Goal: Find specific page/section: Find specific page/section

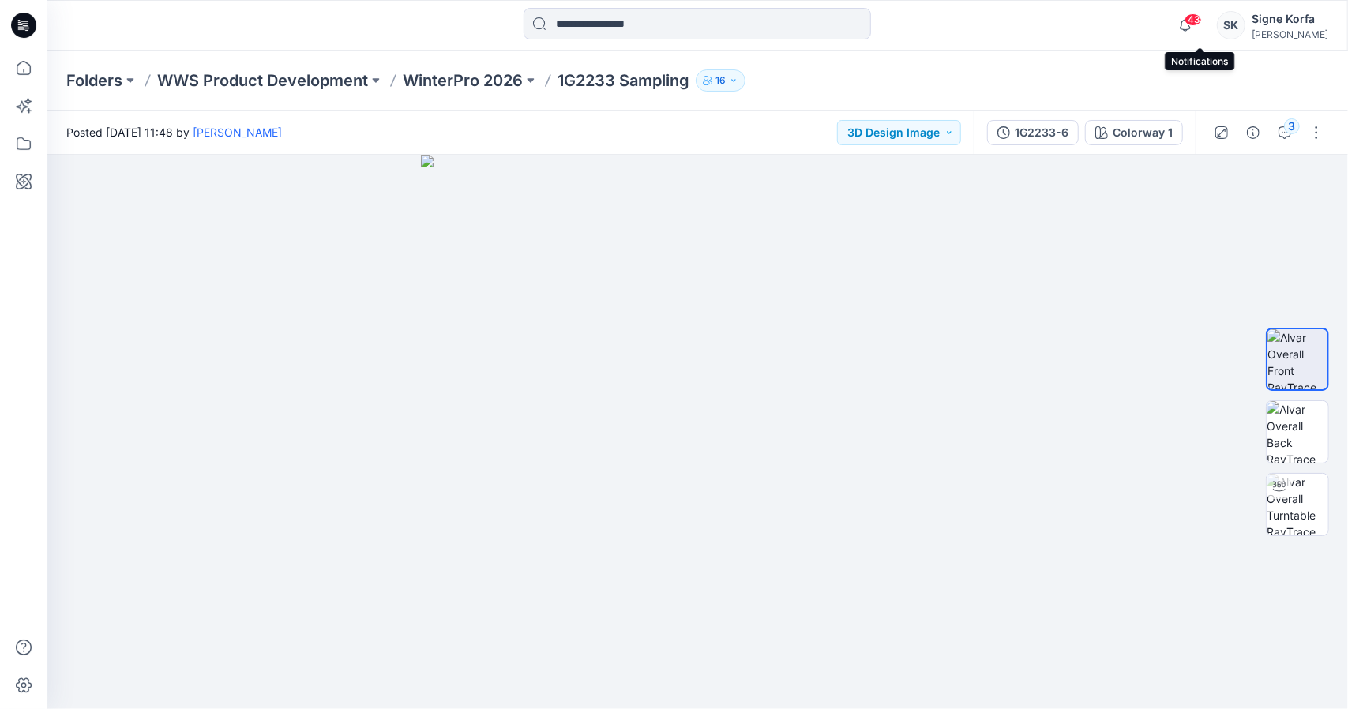
click at [1202, 17] on span "43" at bounding box center [1192, 19] width 17 height 13
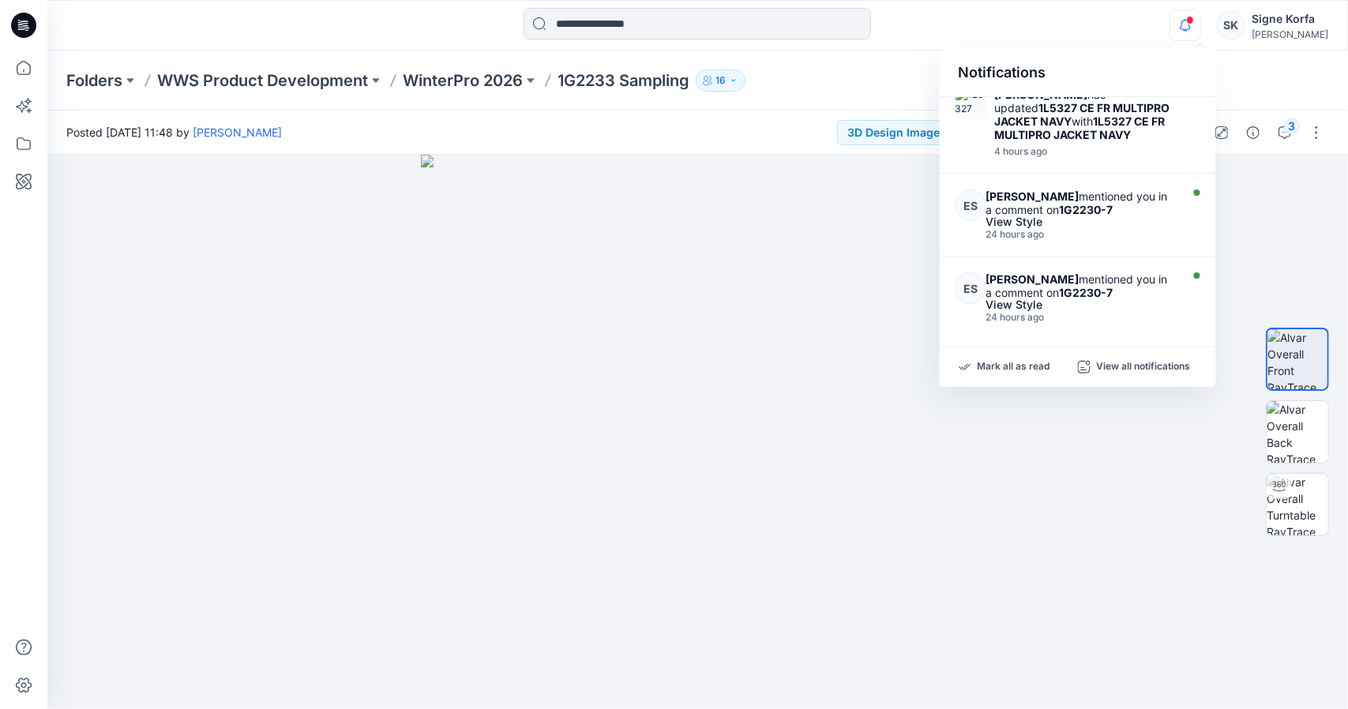
scroll to position [258, 0]
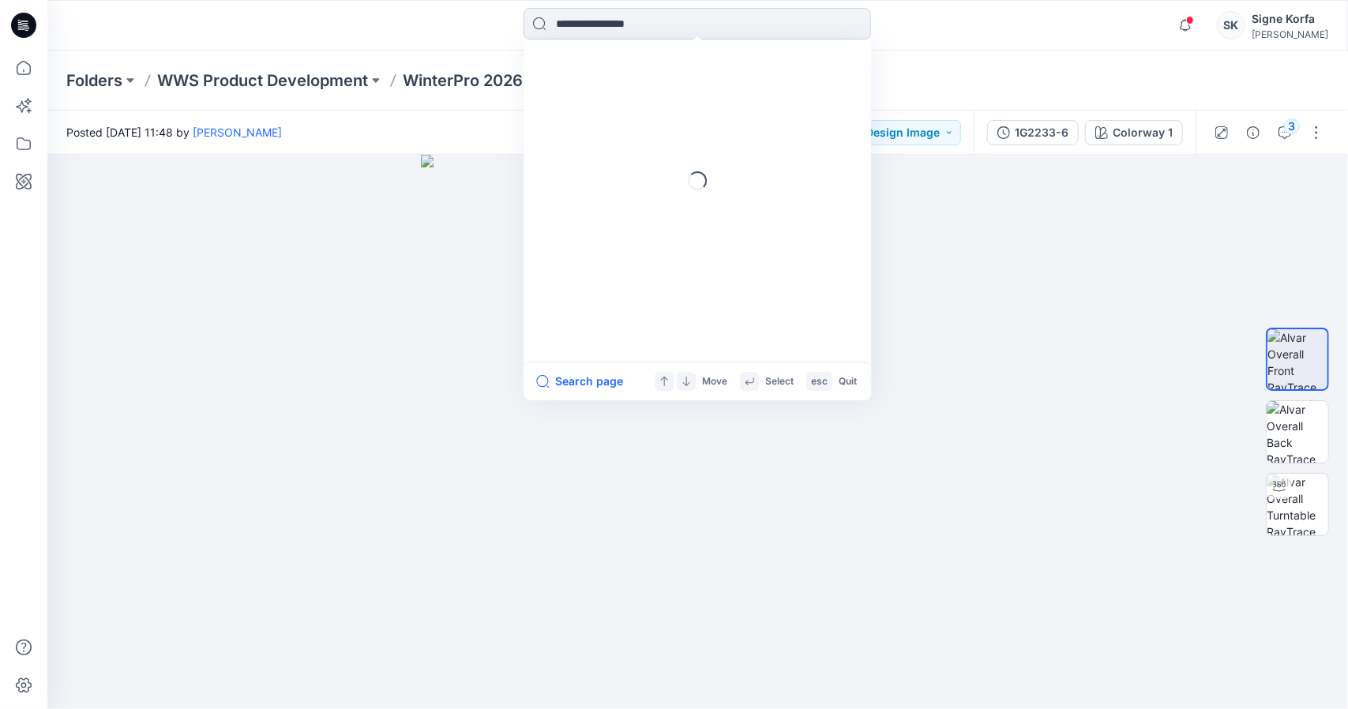
click at [775, 13] on input at bounding box center [697, 24] width 347 height 32
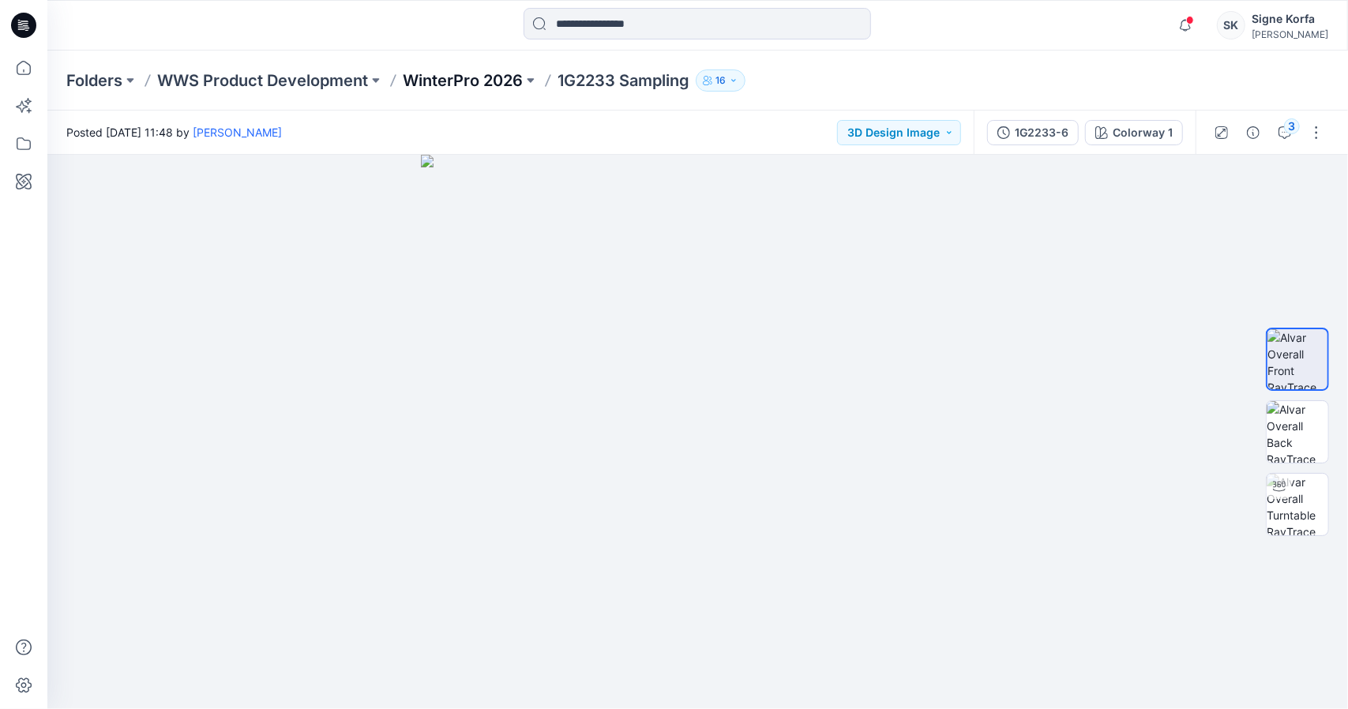
click at [450, 81] on p "WinterPro 2026" at bounding box center [463, 80] width 120 height 22
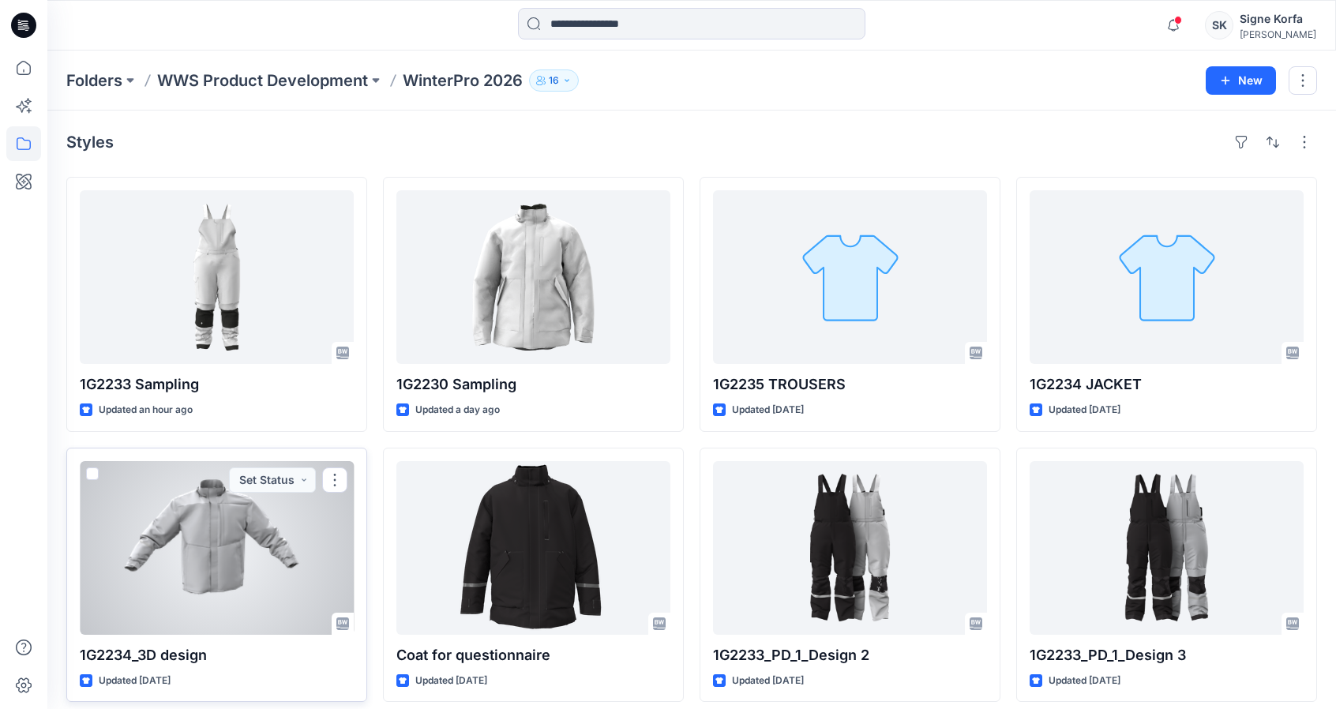
click at [185, 506] on div at bounding box center [217, 548] width 274 height 174
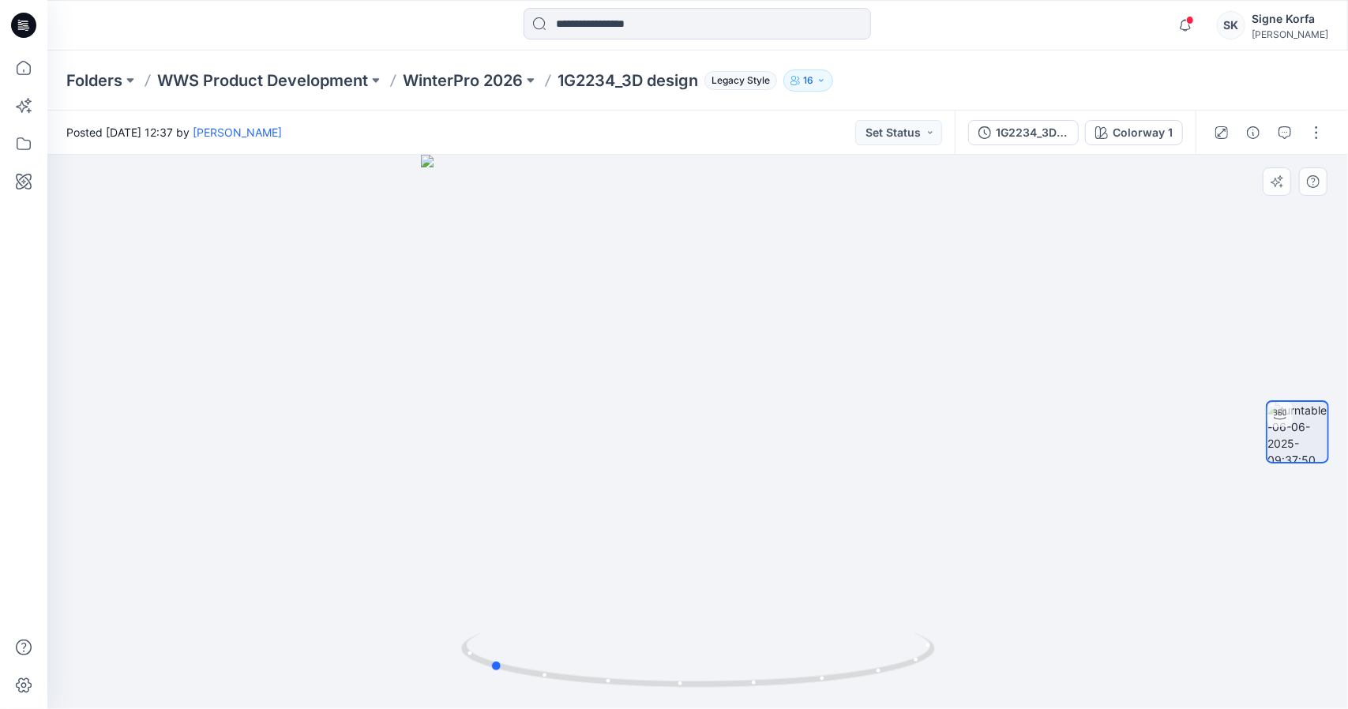
drag, startPoint x: 823, startPoint y: 476, endPoint x: 604, endPoint y: 516, distance: 222.4
click at [604, 516] on div at bounding box center [697, 432] width 1301 height 554
drag, startPoint x: 604, startPoint y: 516, endPoint x: 417, endPoint y: 501, distance: 187.7
click at [417, 501] on div at bounding box center [697, 432] width 1301 height 554
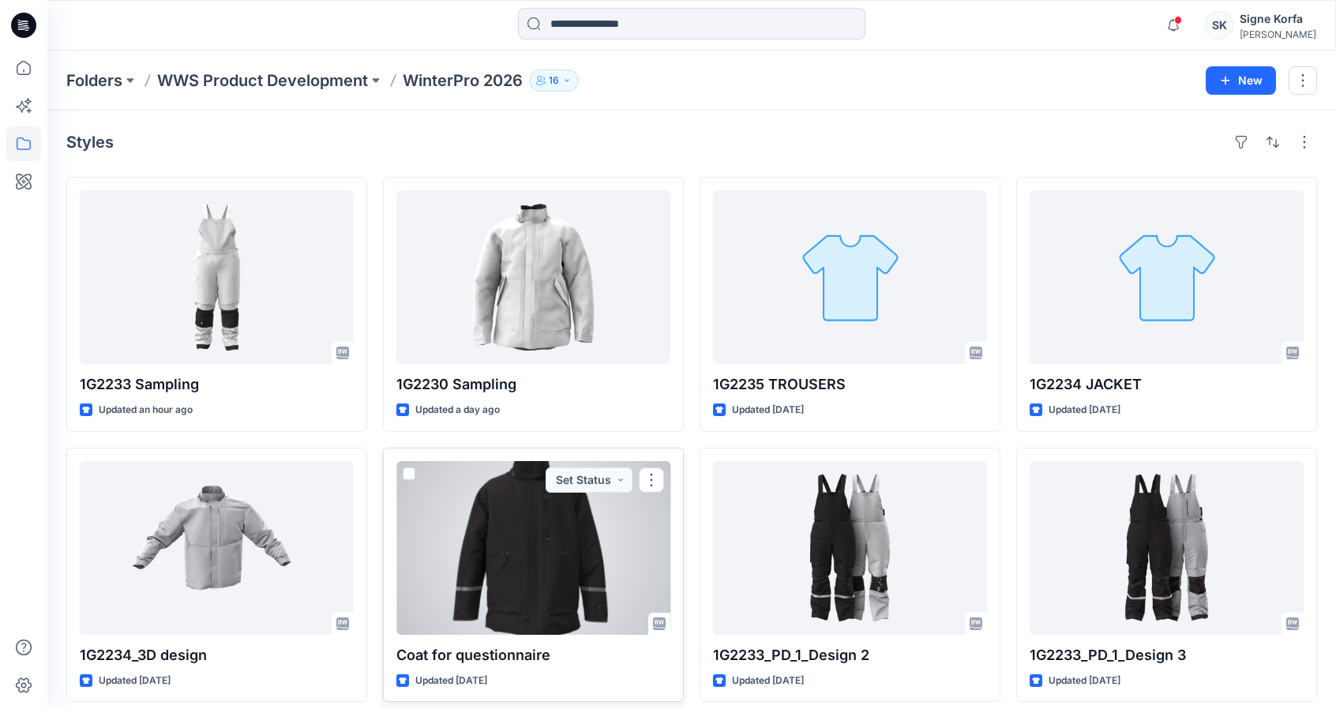
click at [551, 506] on div at bounding box center [533, 548] width 274 height 174
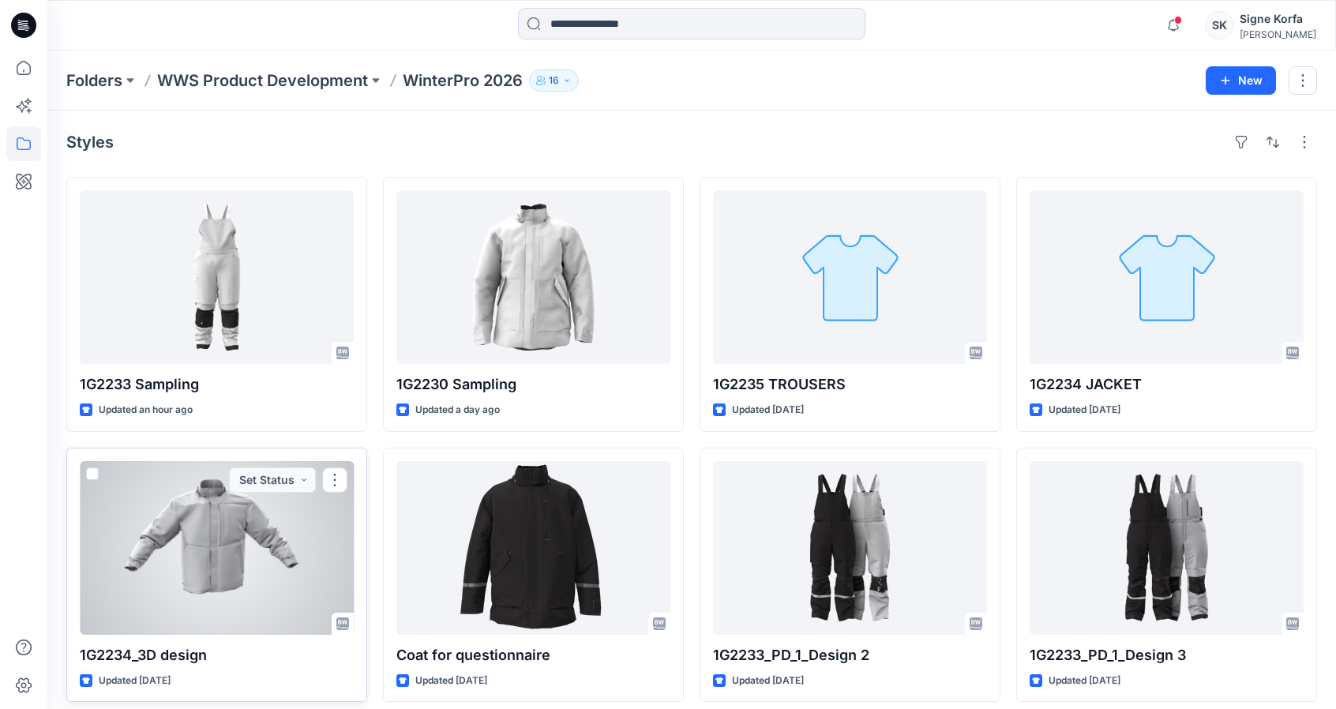
click at [197, 565] on div at bounding box center [217, 548] width 274 height 174
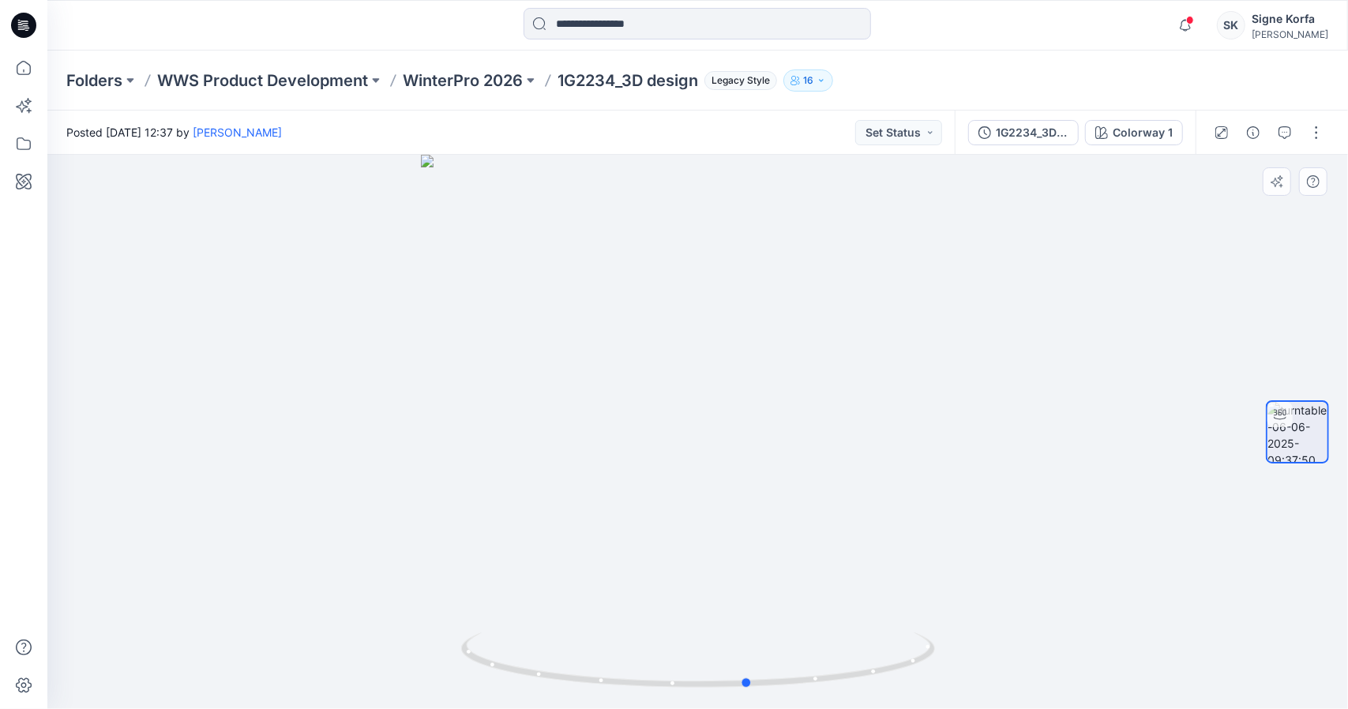
drag, startPoint x: 799, startPoint y: 680, endPoint x: 376, endPoint y: 520, distance: 452.3
click at [376, 520] on div at bounding box center [697, 432] width 1301 height 554
